Goal: Consume media (video, audio)

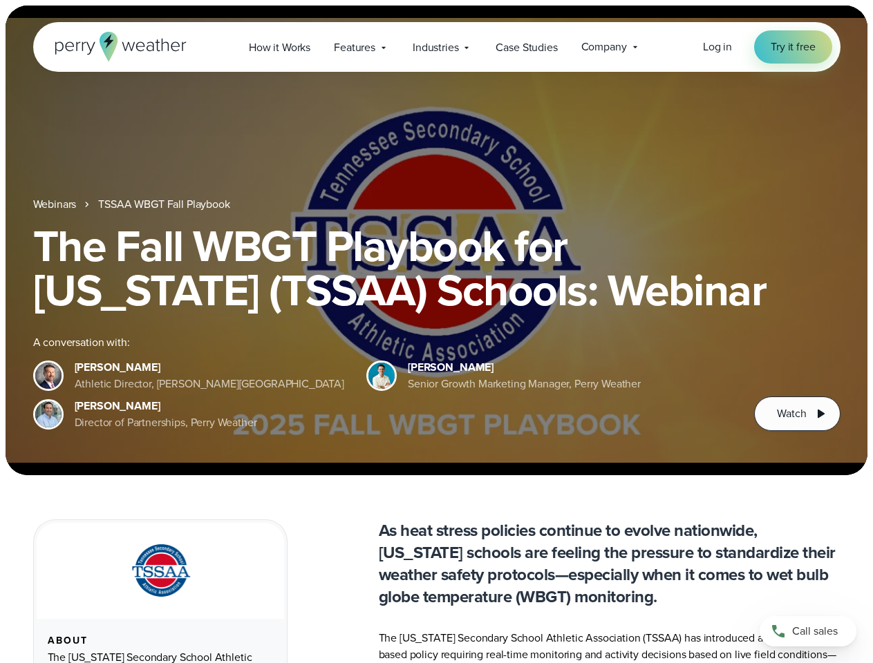
click at [436, 332] on div "The Fall WBGT Playbook for [US_STATE] (TSSAA) Schools: Webinar A conversation w…" at bounding box center [436, 327] width 807 height 207
click at [436, 47] on span "Industries" at bounding box center [435, 47] width 46 height 17
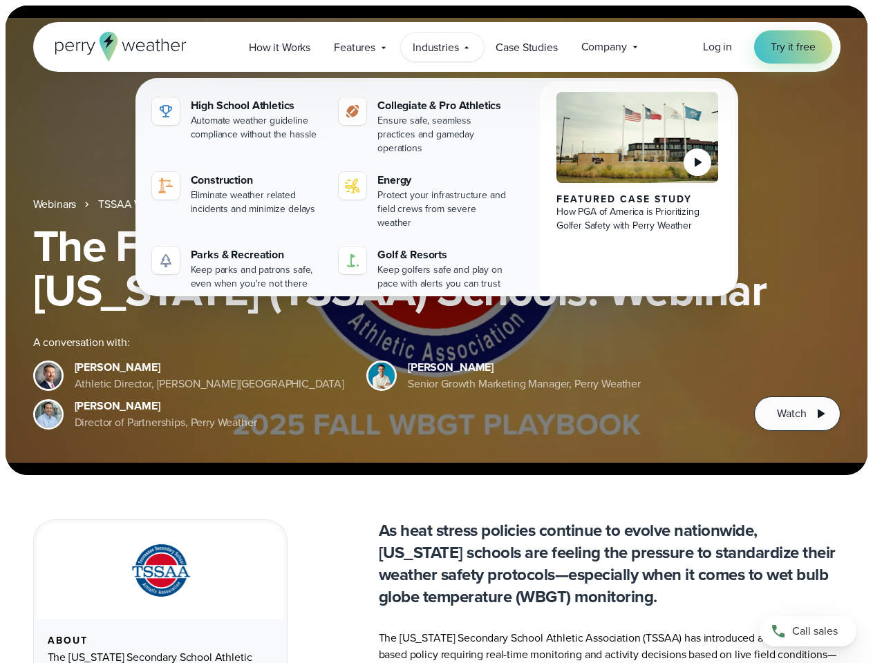
click at [436, 240] on h1 "The Fall WBGT Playbook for [US_STATE] (TSSAA) Schools: Webinar" at bounding box center [436, 268] width 807 height 88
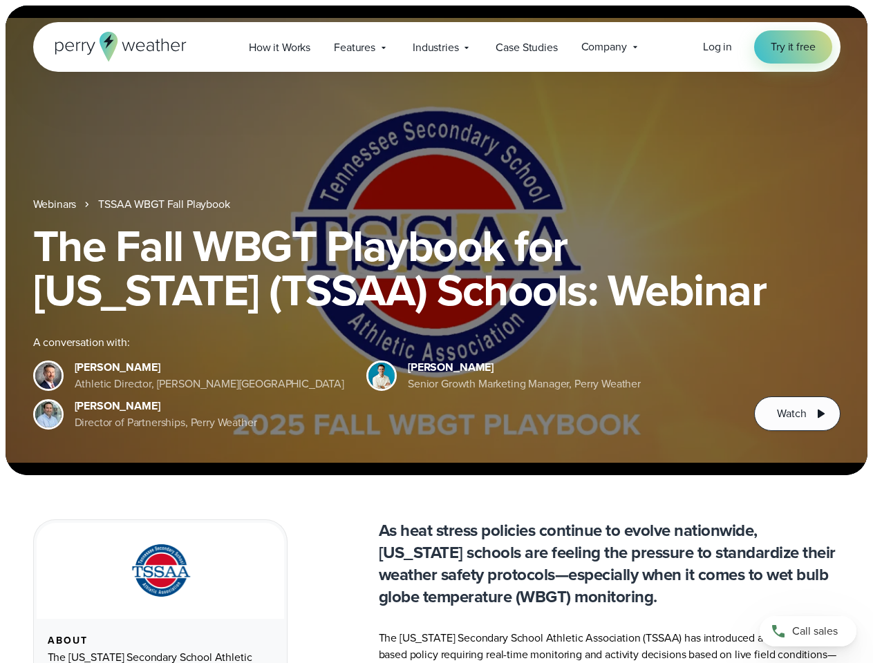
click at [165, 204] on link "TSSAA WBGT Fall Playbook" at bounding box center [163, 204] width 131 height 17
click at [797, 414] on span "Watch" at bounding box center [790, 414] width 29 height 17
